Goal: Navigation & Orientation: Find specific page/section

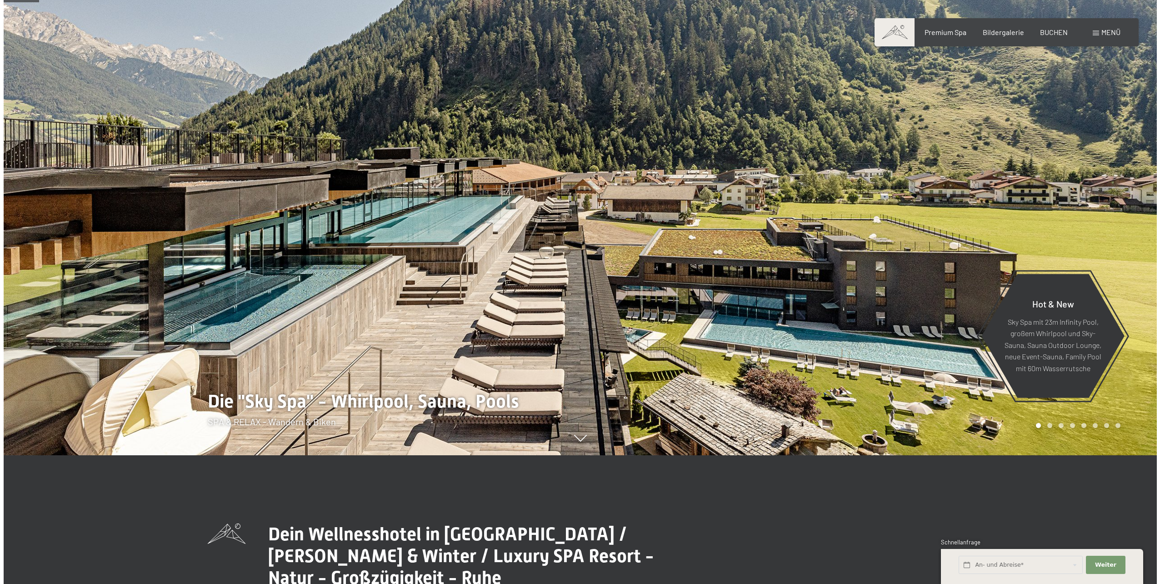
scroll to position [182, 0]
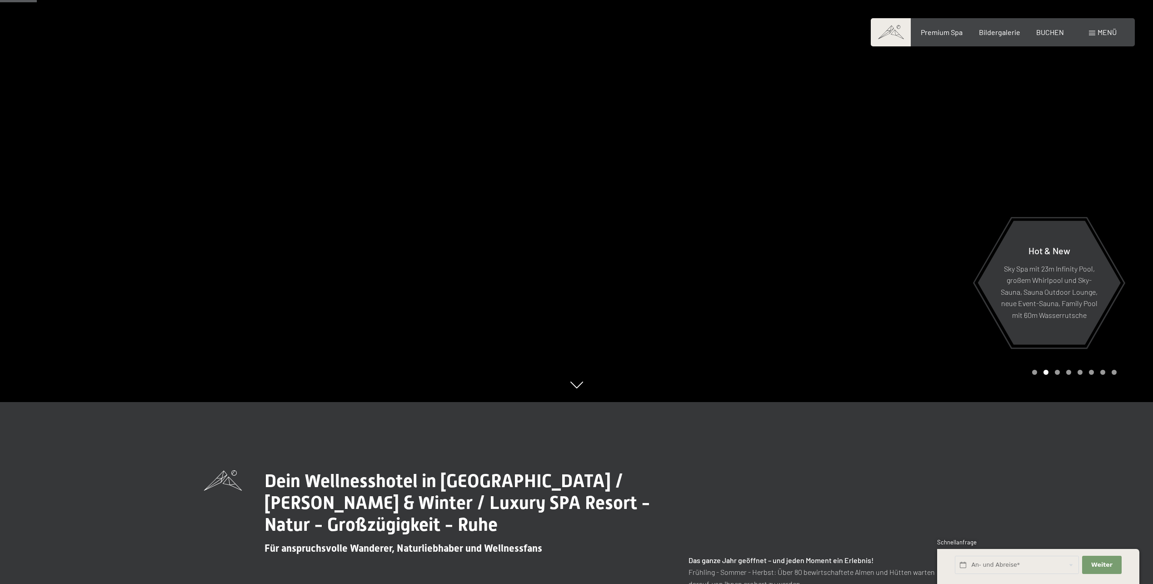
click at [1093, 34] on span at bounding box center [1092, 33] width 6 height 5
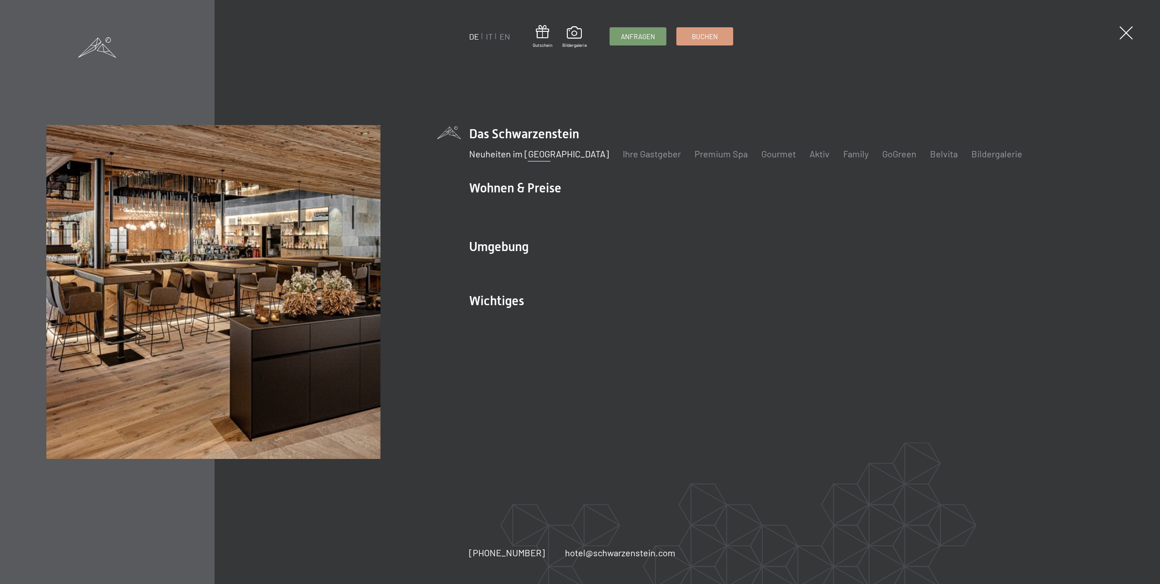
click at [521, 156] on link "Neuheiten im [GEOGRAPHIC_DATA]" at bounding box center [539, 153] width 140 height 11
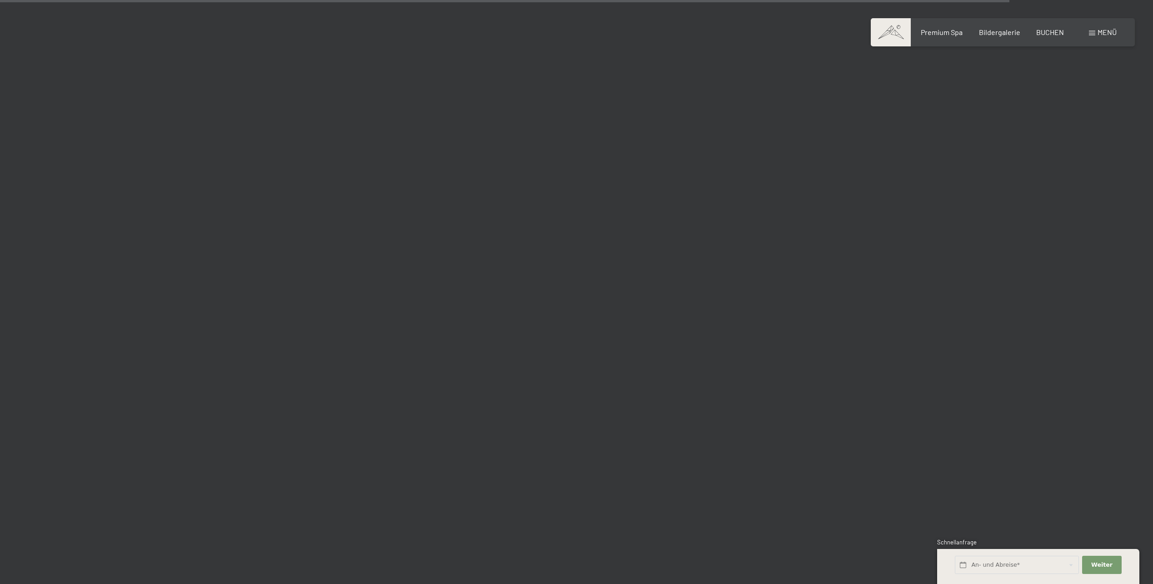
scroll to position [4047, 0]
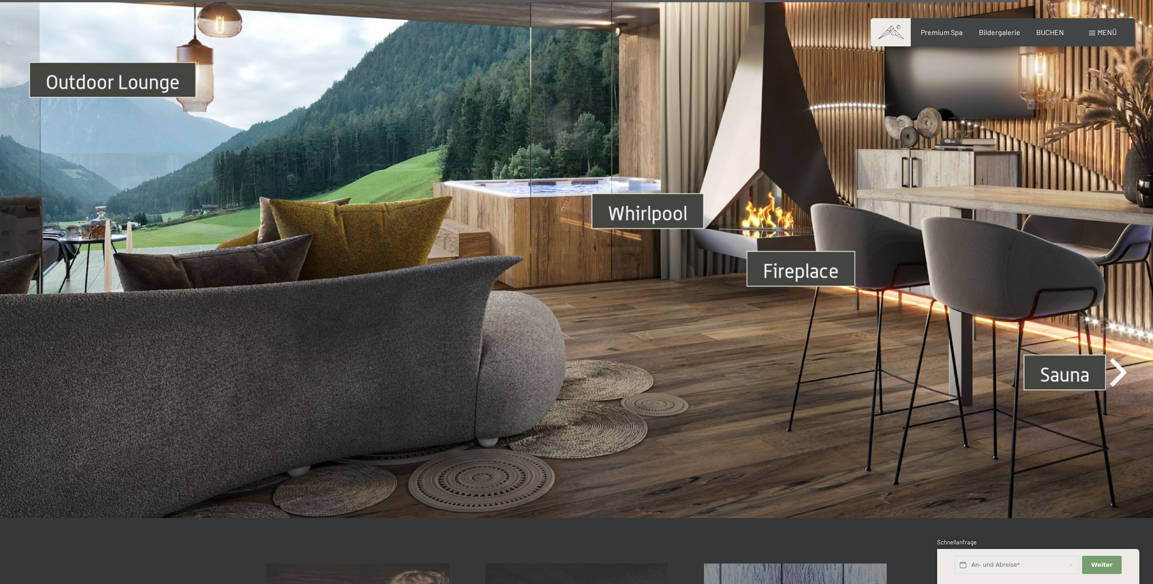
click at [1074, 370] on img at bounding box center [576, 193] width 1153 height 649
click at [1127, 361] on img at bounding box center [576, 193] width 1153 height 649
click at [1124, 358] on img at bounding box center [576, 193] width 1153 height 649
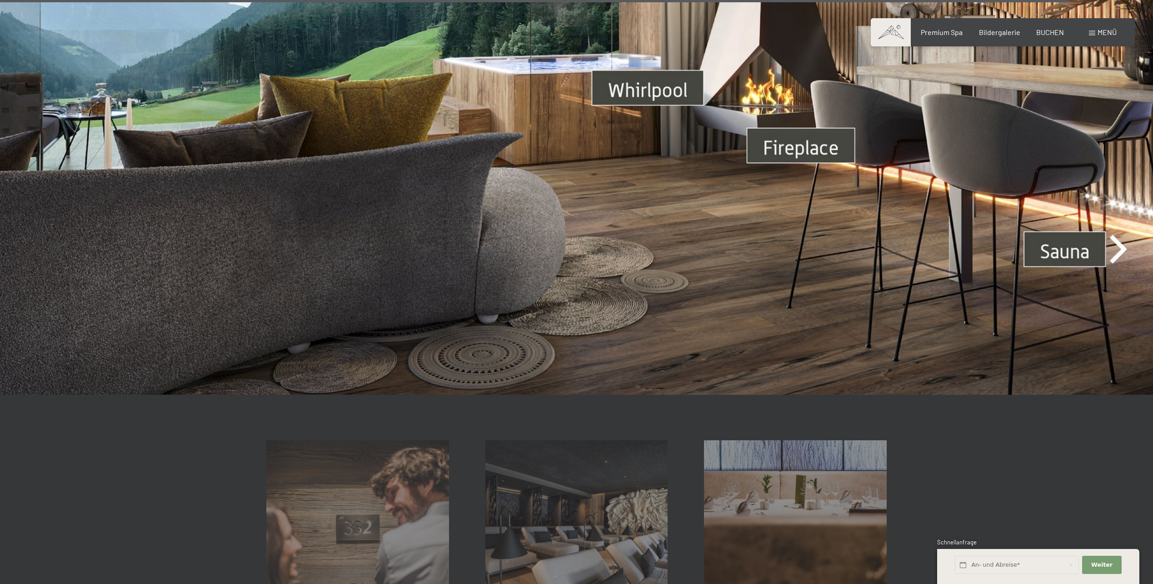
scroll to position [4274, 0]
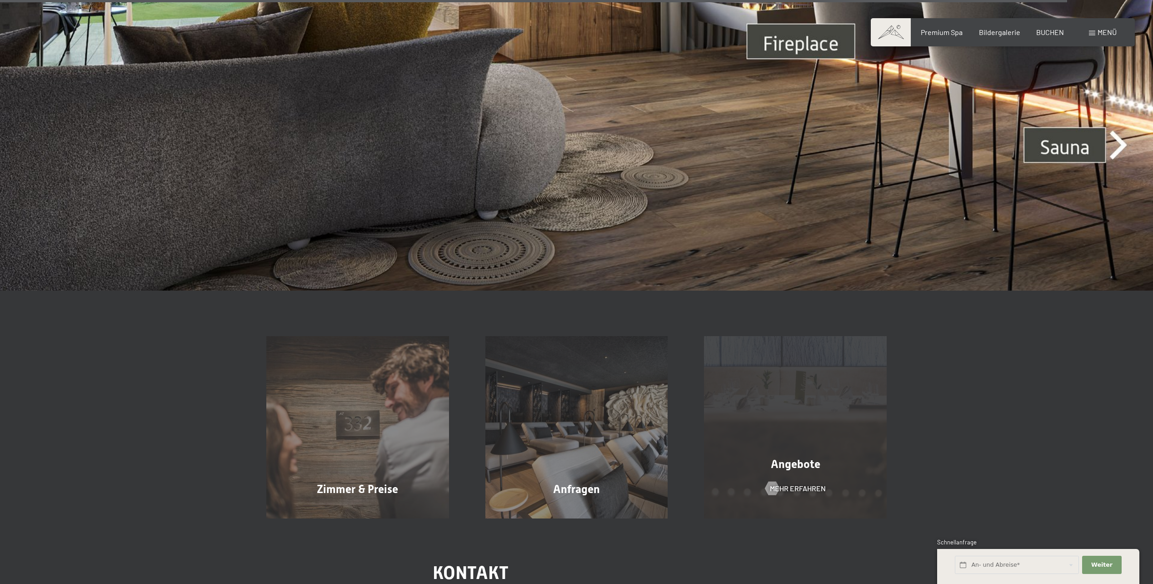
click at [810, 457] on span "Angebote" at bounding box center [796, 463] width 50 height 13
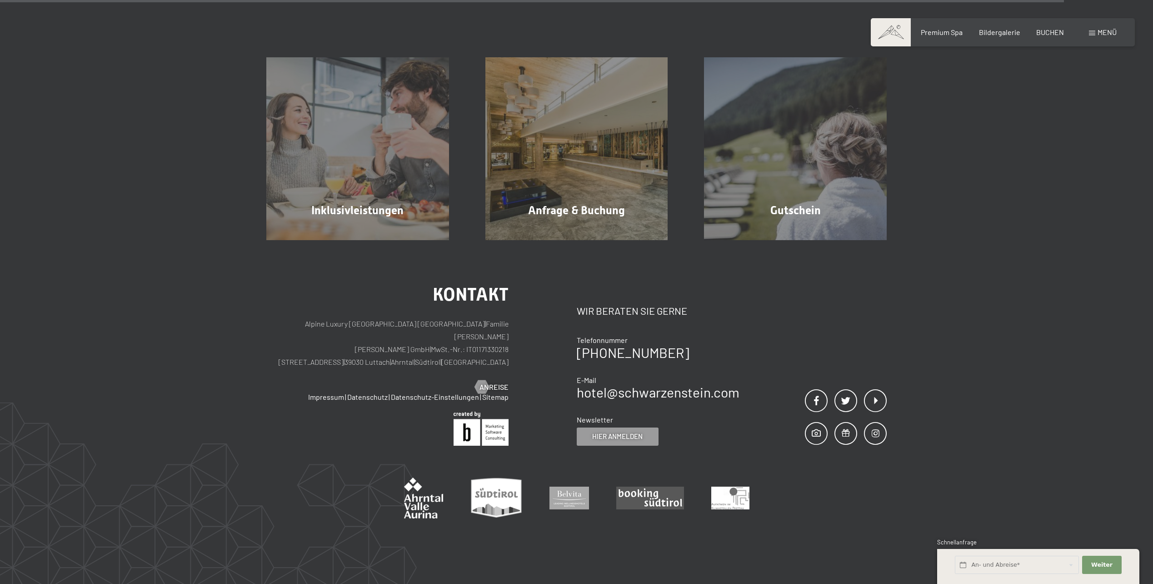
scroll to position [1637, 0]
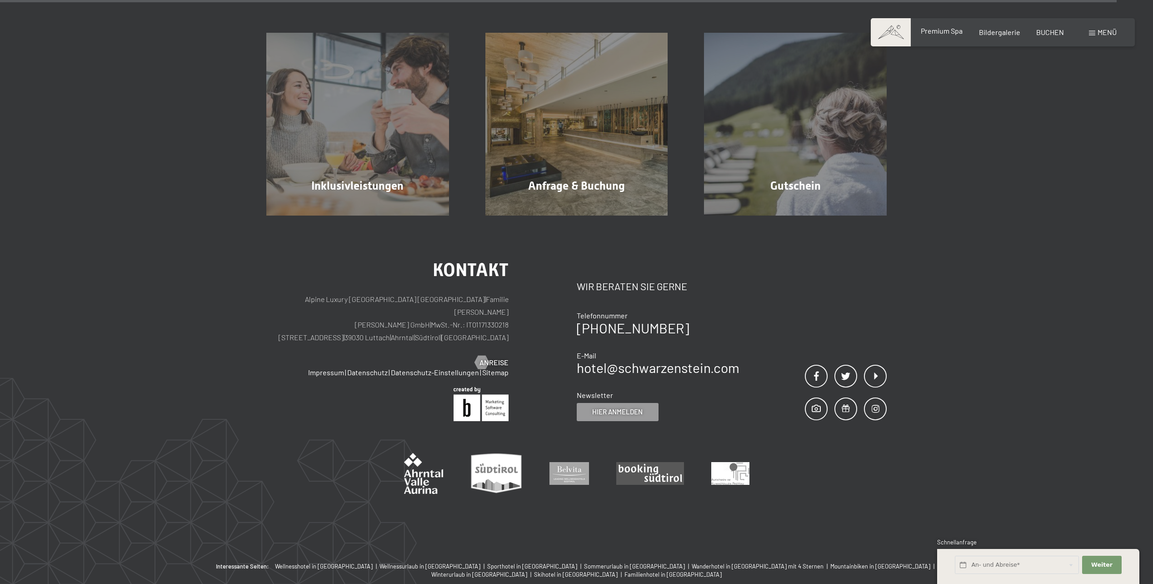
click at [942, 30] on span "Premium Spa" at bounding box center [942, 30] width 42 height 9
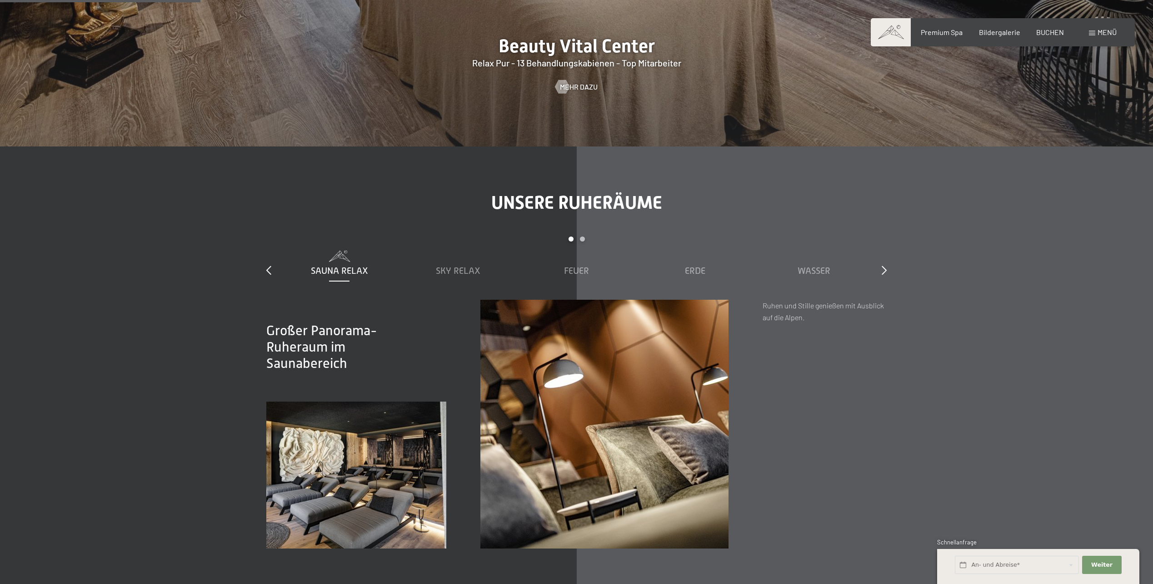
scroll to position [1500, 0]
